Goal: Navigation & Orientation: Go to known website

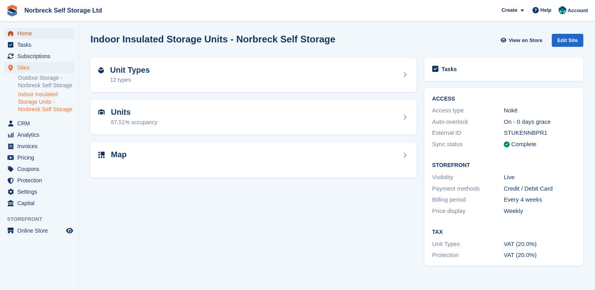
click at [26, 36] on span "Home" at bounding box center [40, 33] width 47 height 11
